Goal: Task Accomplishment & Management: Manage account settings

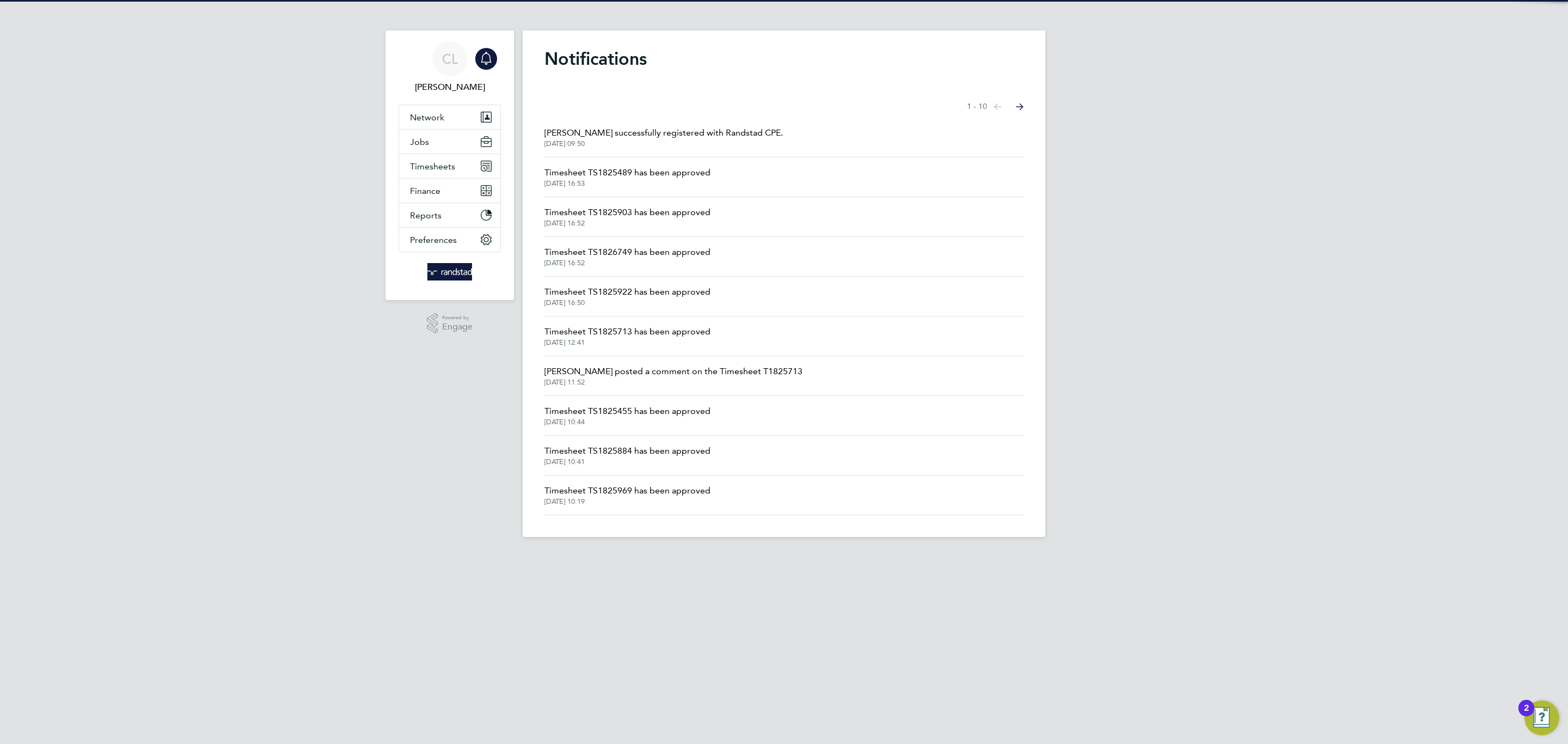
click at [641, 129] on span "[PERSON_NAME] successfully registered with Randstad CPE." at bounding box center [663, 133] width 239 height 13
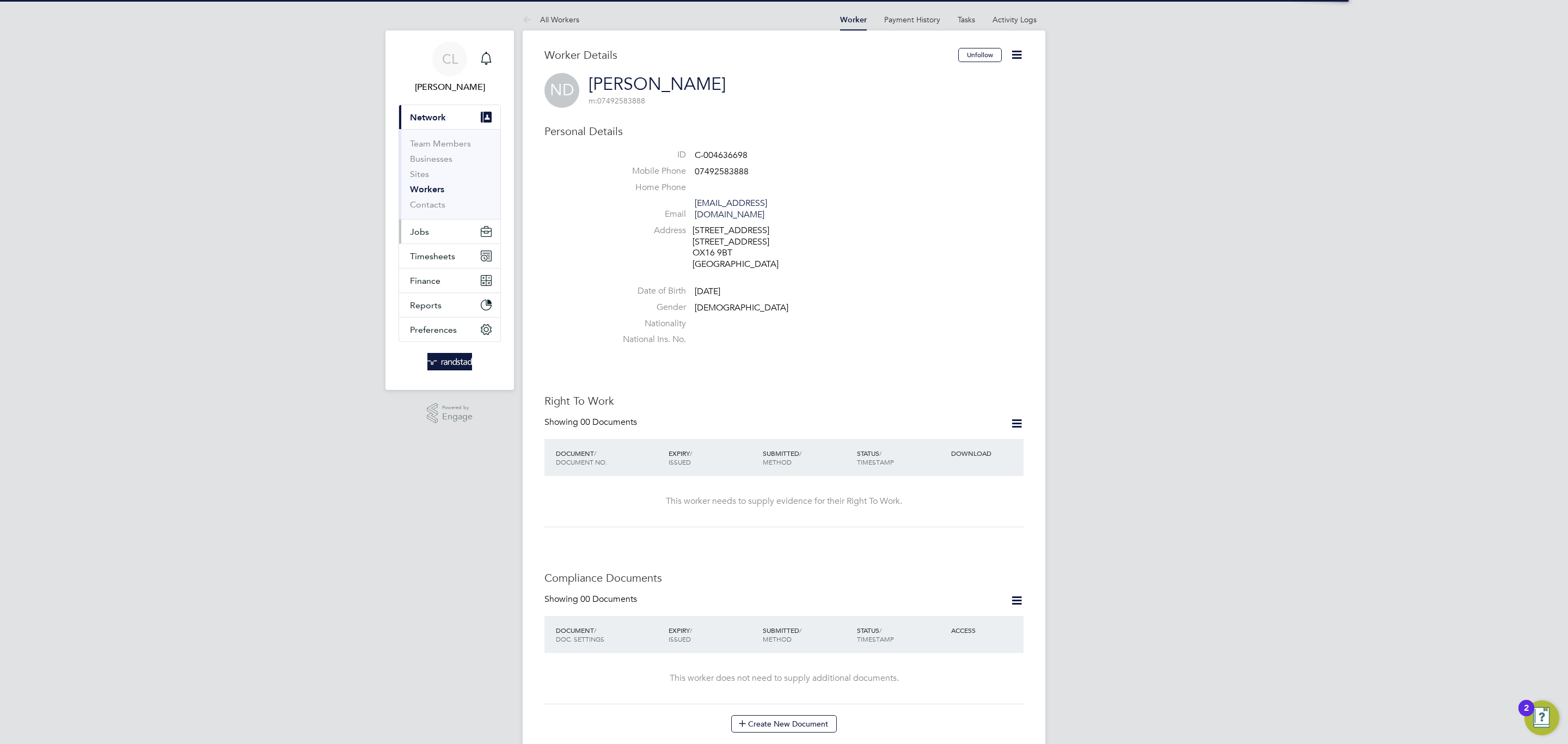
click at [441, 236] on button "Jobs" at bounding box center [450, 231] width 101 height 24
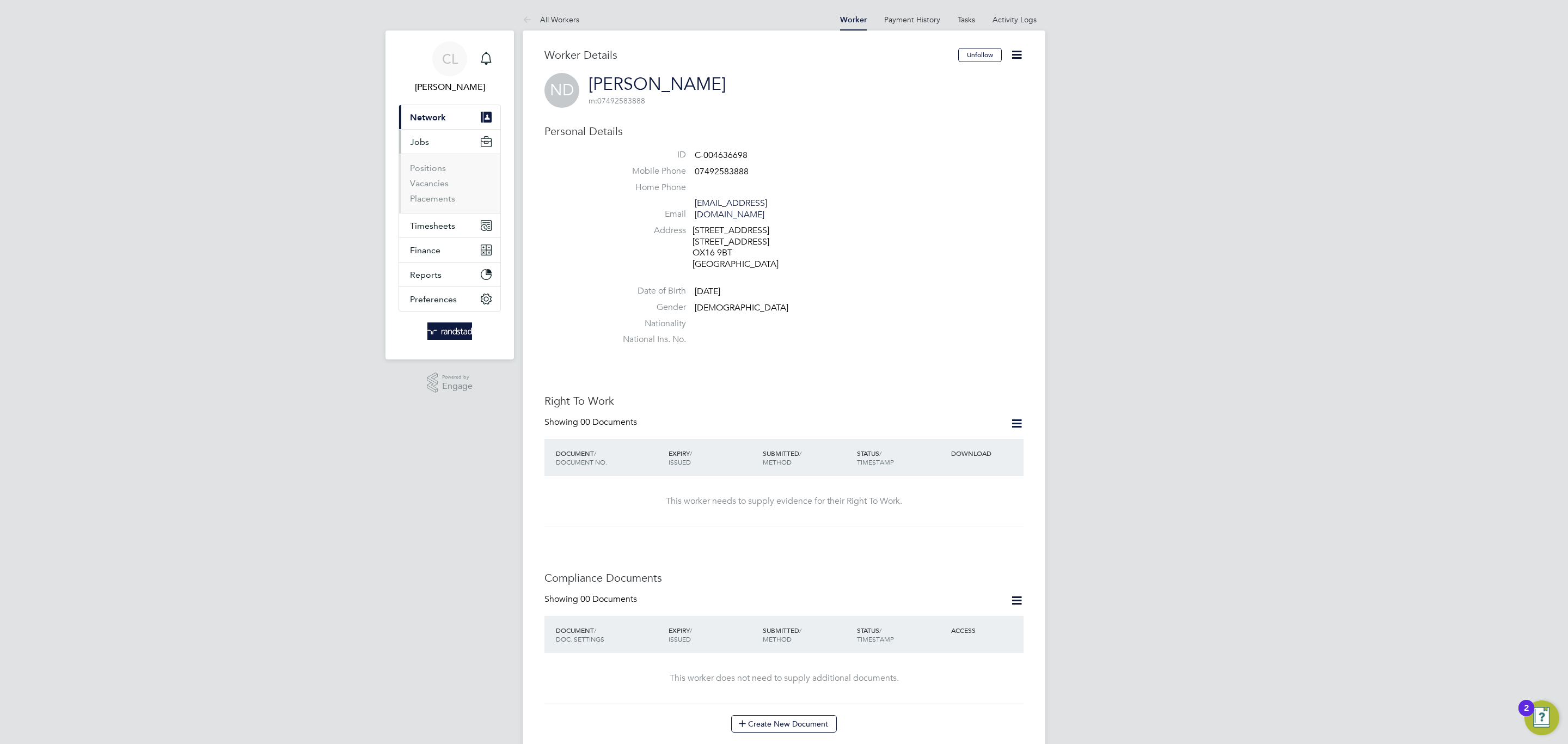
click at [426, 190] on li "Vacancies" at bounding box center [451, 185] width 82 height 15
click at [433, 217] on button "Timesheets" at bounding box center [450, 225] width 101 height 24
click at [424, 192] on link "Timesheets" at bounding box center [433, 192] width 45 height 10
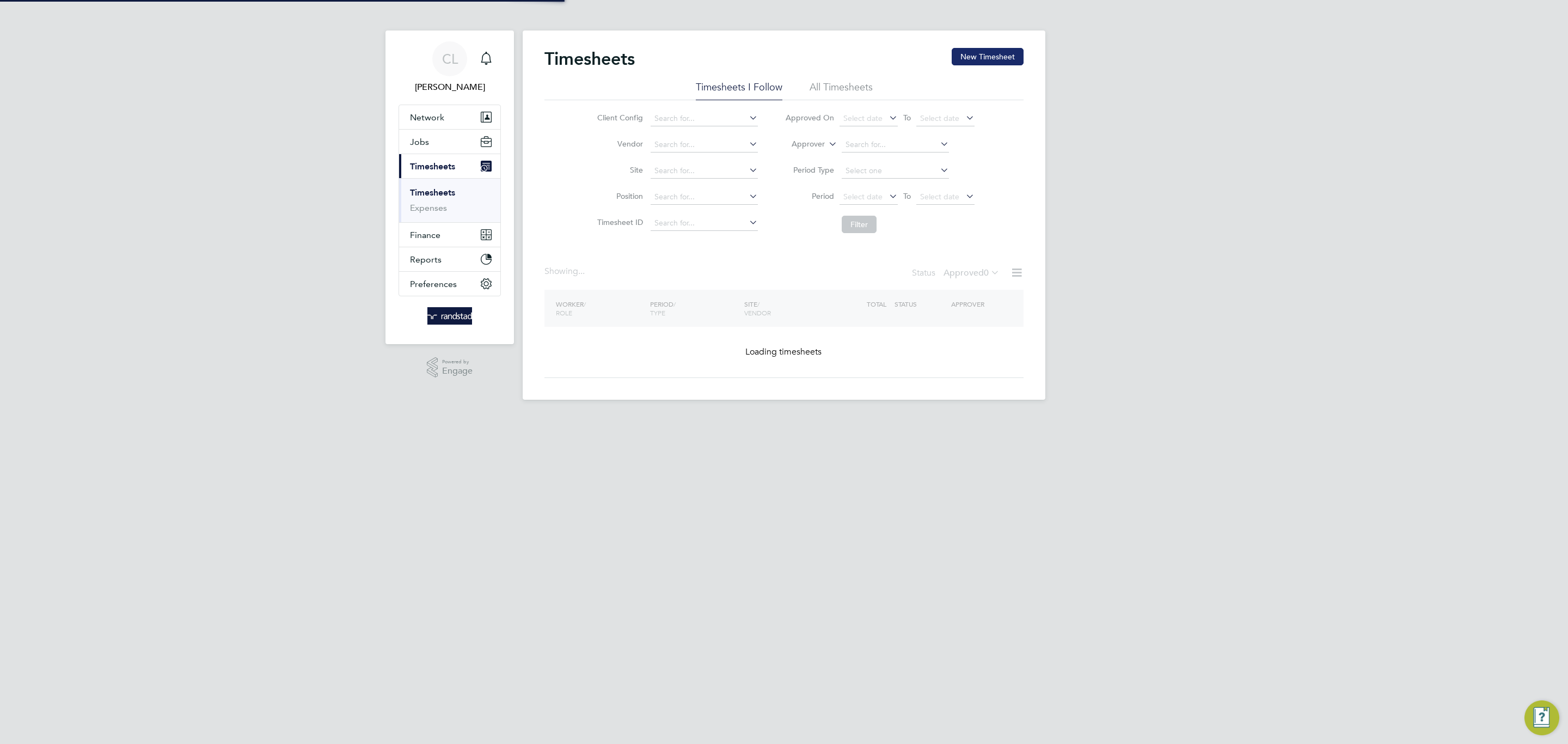
click at [1003, 48] on button "New Timesheet" at bounding box center [987, 57] width 72 height 18
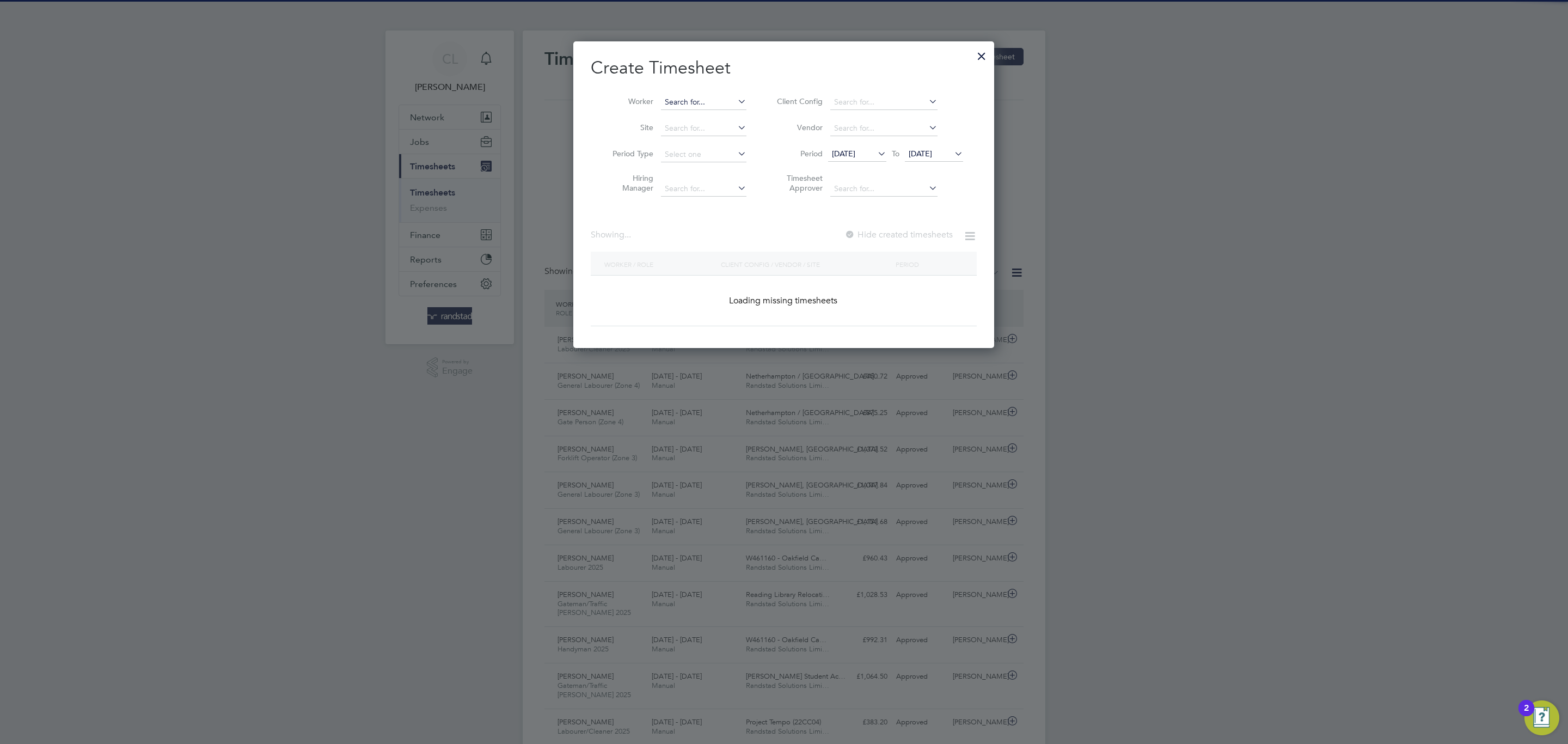
click at [705, 100] on div "Create Timesheet Worker Site Period Type Hiring Manager Client Config Vendor Pe…" at bounding box center [783, 191] width 386 height 270
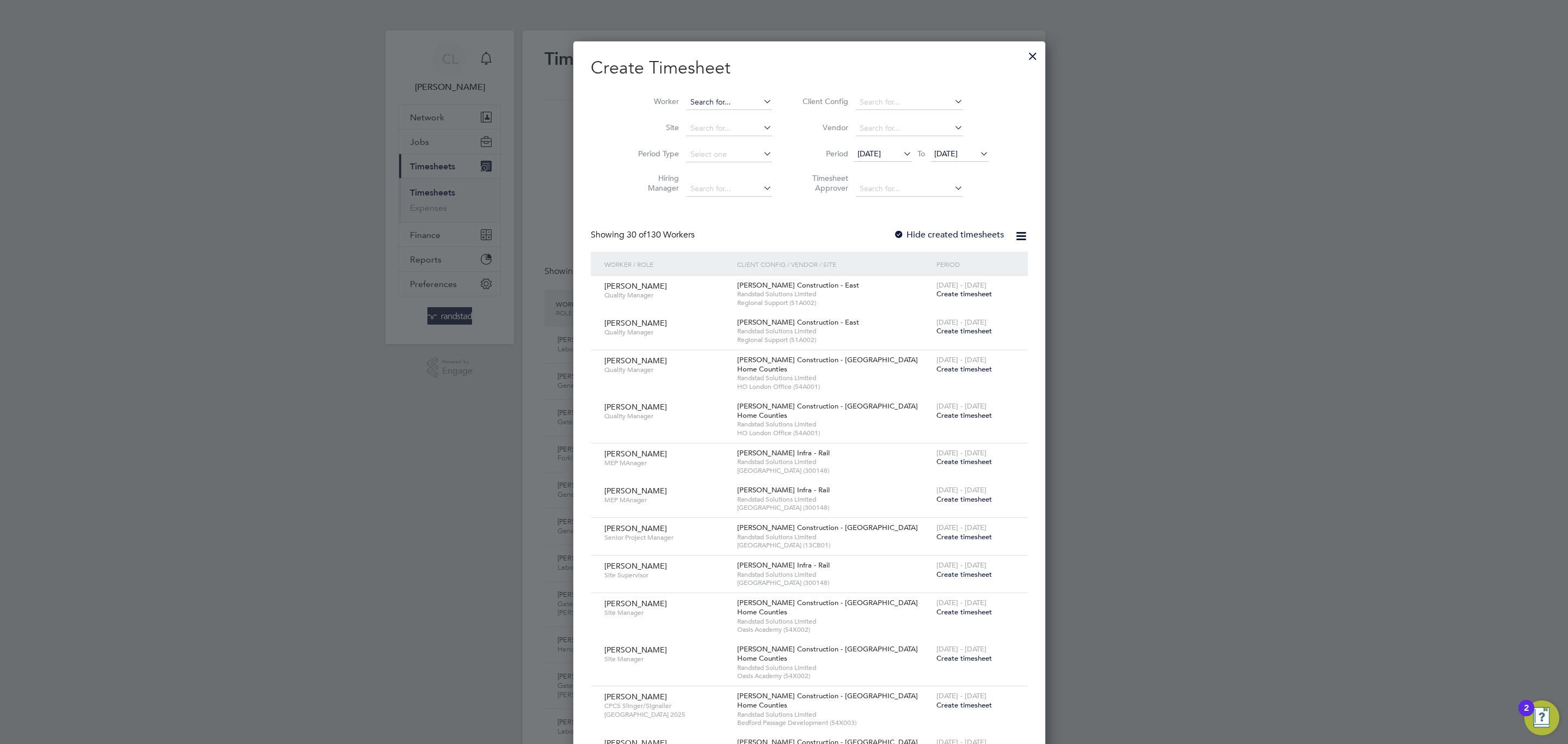
click at [705, 100] on input at bounding box center [729, 102] width 85 height 15
click at [701, 111] on li "[PERSON_NAME] trov" at bounding box center [713, 118] width 105 height 15
type input "[PERSON_NAME]"
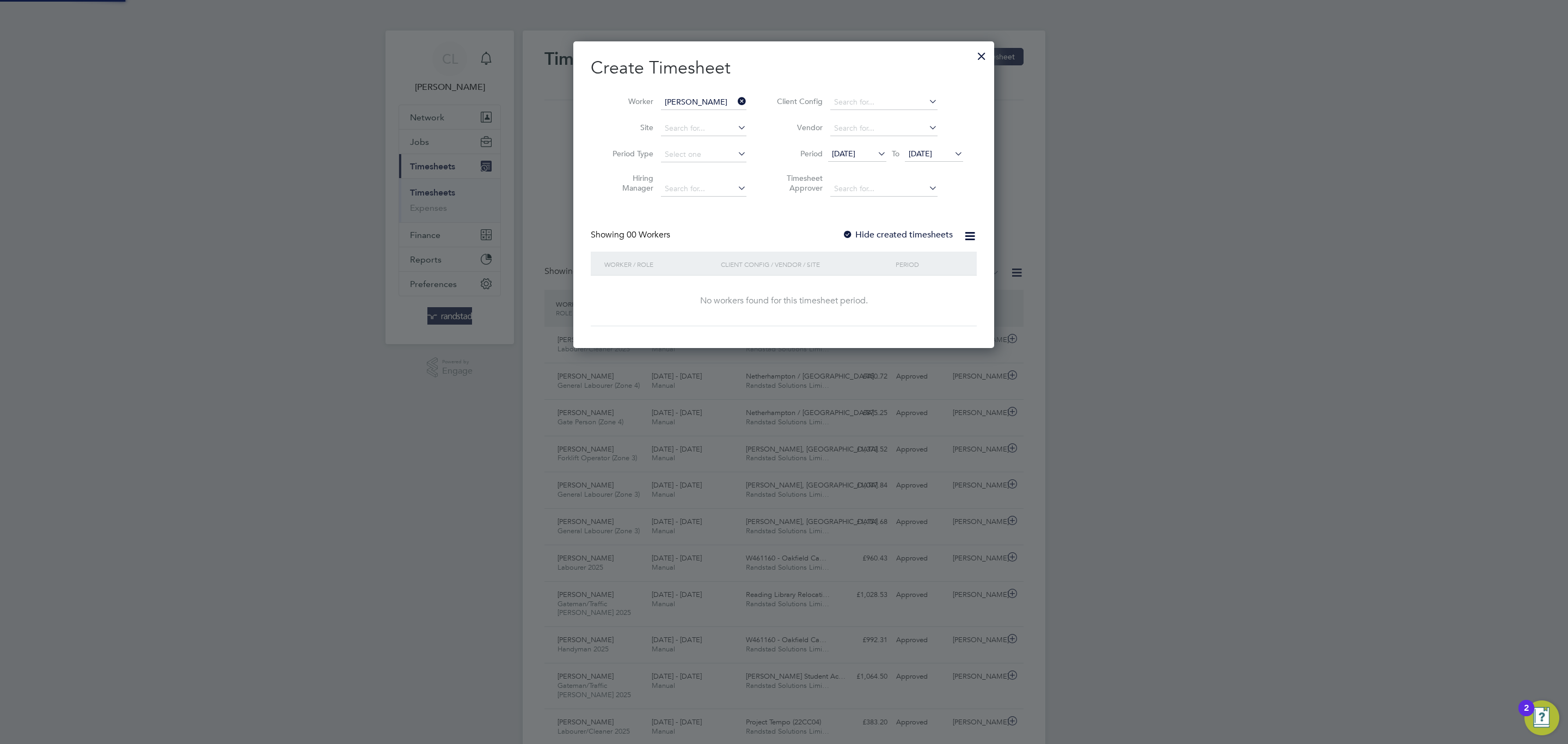
click at [875, 240] on label "Hide created timesheets" at bounding box center [898, 235] width 111 height 11
click at [919, 153] on span "[DATE]" at bounding box center [920, 153] width 23 height 10
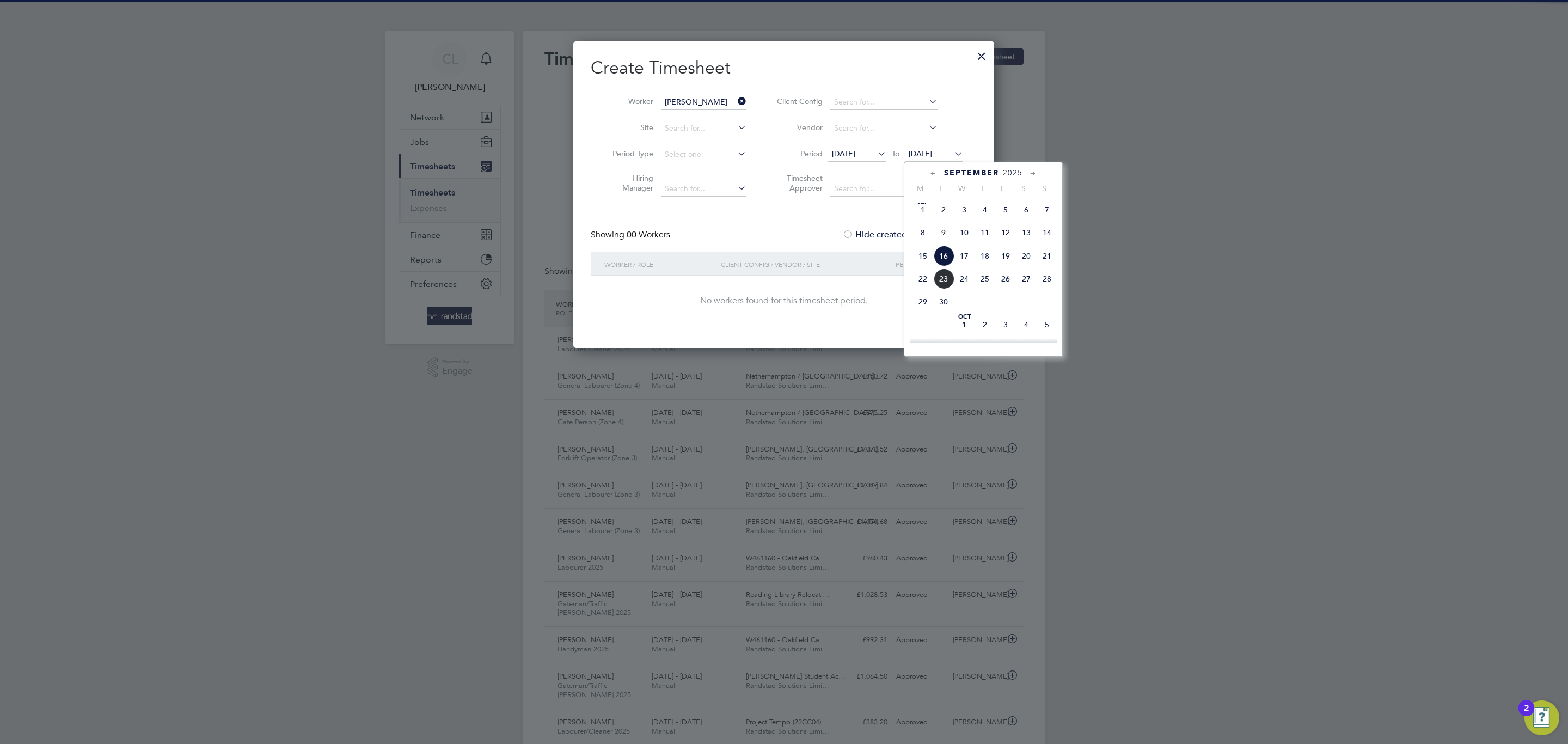
click at [922, 304] on span "29" at bounding box center [923, 302] width 21 height 21
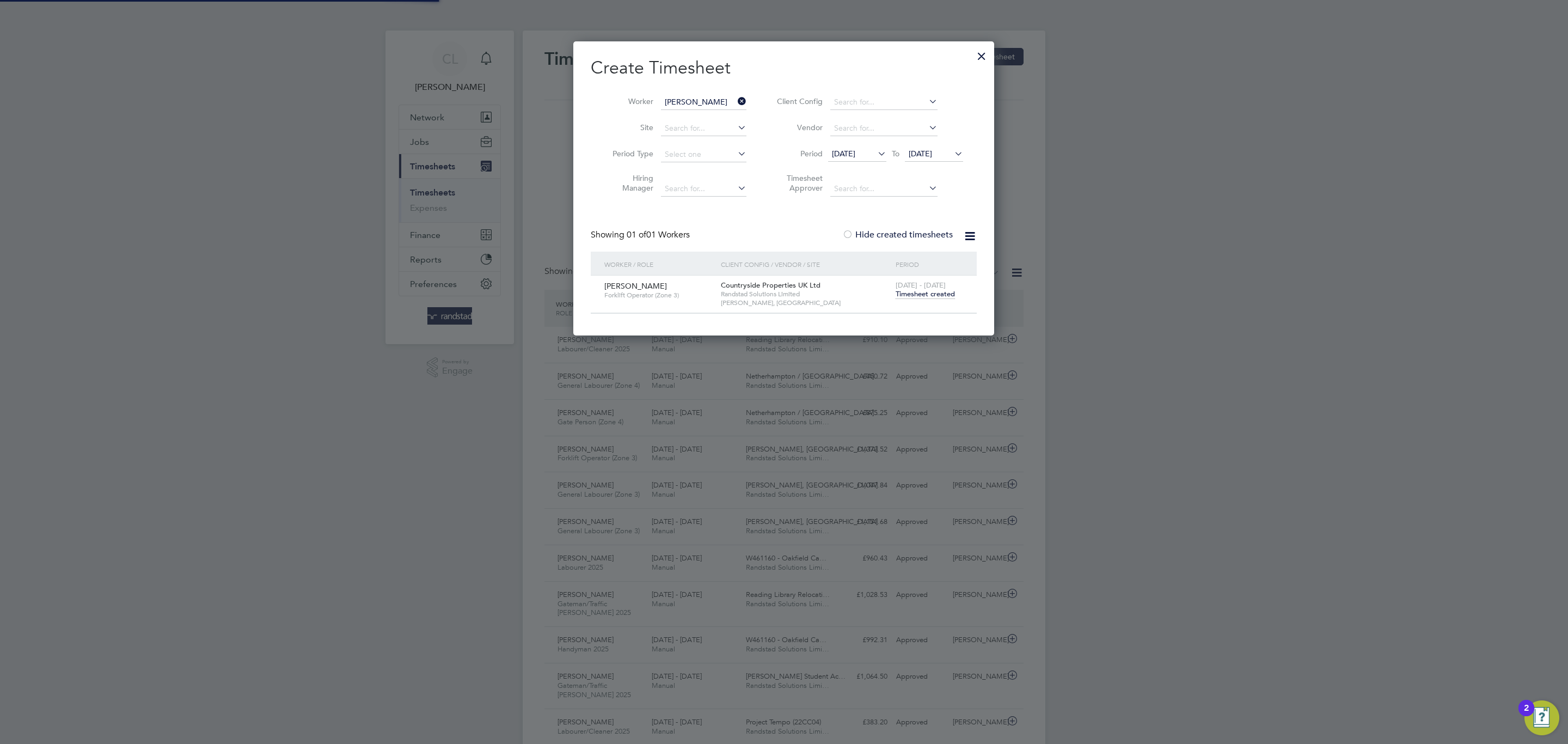
click at [922, 304] on div "[DATE] - [DATE] Timesheet created" at bounding box center [929, 290] width 73 height 29
click at [920, 295] on span "Timesheet created" at bounding box center [925, 294] width 59 height 10
